Goal: Transaction & Acquisition: Subscribe to service/newsletter

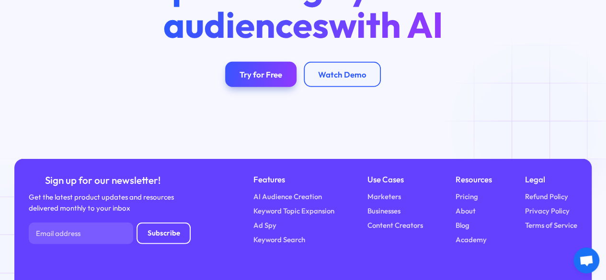
scroll to position [3073, 0]
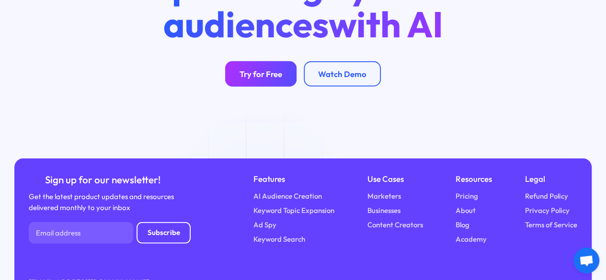
click at [286, 87] on link "Try for Free" at bounding box center [260, 73] width 71 height 25
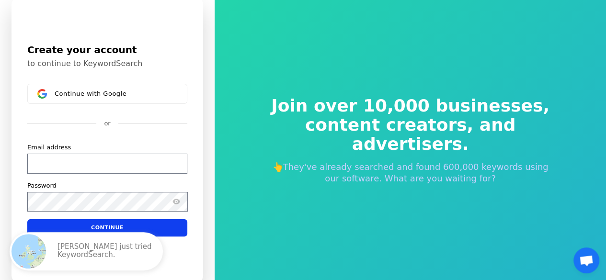
scroll to position [11, 0]
